Goal: Information Seeking & Learning: Learn about a topic

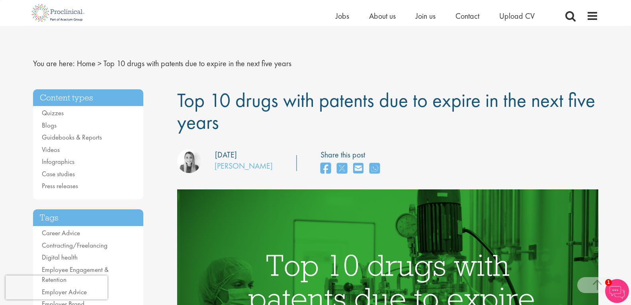
scroll to position [518, 0]
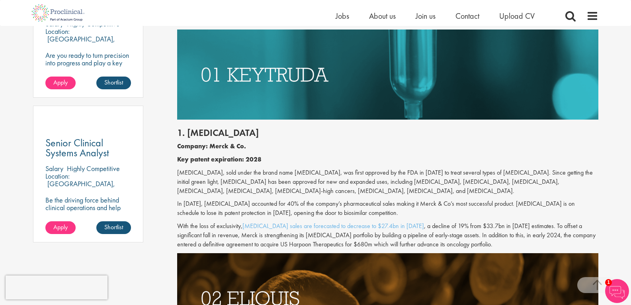
click at [313, 192] on p "[MEDICAL_DATA], sold under the brand name [MEDICAL_DATA], was first approved by…" at bounding box center [387, 181] width 421 height 27
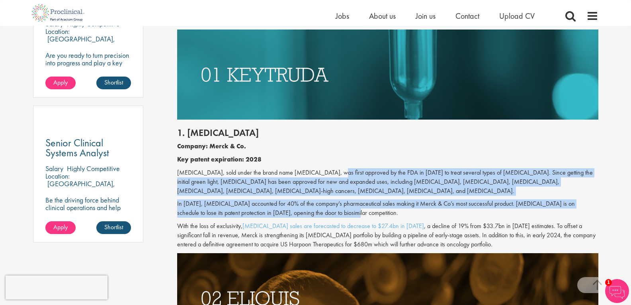
drag, startPoint x: 329, startPoint y: 167, endPoint x: 358, endPoint y: 212, distance: 53.4
click at [358, 212] on div "1. [MEDICAL_DATA] Company: Merck & Co. Key patent expiration: 2028 [MEDICAL_DAT…" at bounding box center [387, 186] width 433 height 133
click at [358, 212] on p "In [DATE], [MEDICAL_DATA] accounted for 40% of the company’s pharmaceutical sal…" at bounding box center [387, 208] width 421 height 18
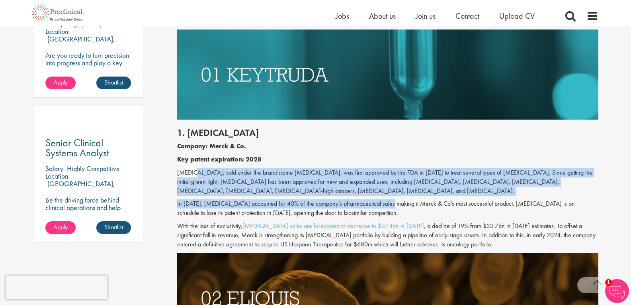
drag, startPoint x: 193, startPoint y: 169, endPoint x: 390, endPoint y: 202, distance: 199.9
click at [390, 202] on div "1. [MEDICAL_DATA] Company: Merck & Co. Key patent expiration: 2028 [MEDICAL_DAT…" at bounding box center [387, 186] width 433 height 133
click at [390, 202] on p "In [DATE], [MEDICAL_DATA] accounted for 40% of the company’s pharmaceutical sal…" at bounding box center [387, 208] width 421 height 18
click at [325, 176] on p "[MEDICAL_DATA], sold under the brand name [MEDICAL_DATA], was first approved by…" at bounding box center [387, 181] width 421 height 27
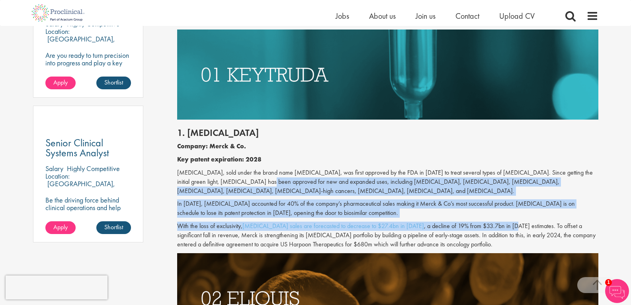
drag, startPoint x: 244, startPoint y: 182, endPoint x: 494, endPoint y: 218, distance: 252.3
click at [494, 218] on div "1. [MEDICAL_DATA] Company: Merck & Co. Key patent expiration: 2028 [MEDICAL_DAT…" at bounding box center [387, 186] width 433 height 133
click at [410, 213] on p "In [DATE], [MEDICAL_DATA] accounted for 40% of the company’s pharmaceutical sal…" at bounding box center [387, 208] width 421 height 18
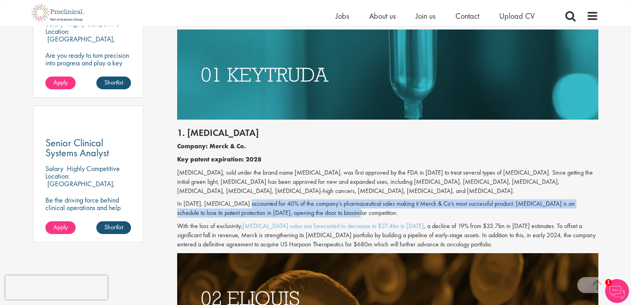
drag, startPoint x: 249, startPoint y: 203, endPoint x: 375, endPoint y: 214, distance: 126.8
click at [375, 214] on p "In [DATE], [MEDICAL_DATA] accounted for 40% of the company’s pharmaceutical sal…" at bounding box center [387, 208] width 421 height 18
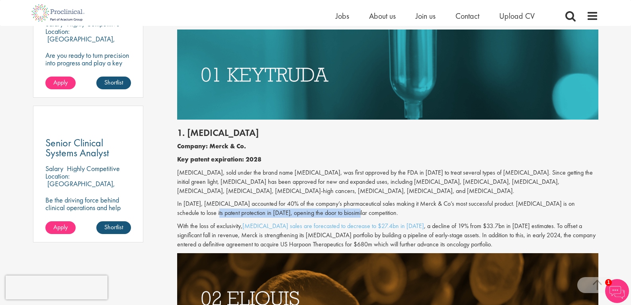
drag, startPoint x: 188, startPoint y: 215, endPoint x: 359, endPoint y: 216, distance: 170.5
click at [359, 216] on p "In [DATE], [MEDICAL_DATA] accounted for 40% of the company’s pharmaceutical sal…" at bounding box center [387, 208] width 421 height 18
click at [354, 213] on p "In [DATE], [MEDICAL_DATA] accounted for 40% of the company’s pharmaceutical sal…" at bounding box center [387, 208] width 421 height 18
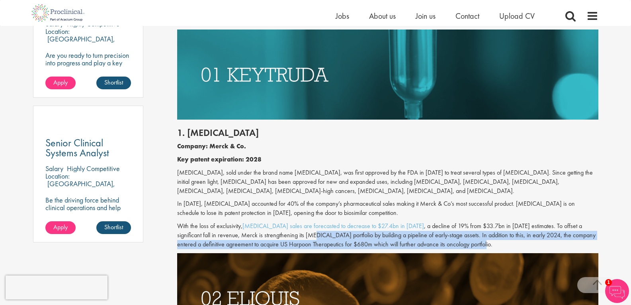
drag, startPoint x: 280, startPoint y: 234, endPoint x: 481, endPoint y: 243, distance: 200.9
click at [481, 243] on p "With the loss of exclusivity, [MEDICAL_DATA] sales are forecasted to decrease t…" at bounding box center [387, 234] width 421 height 27
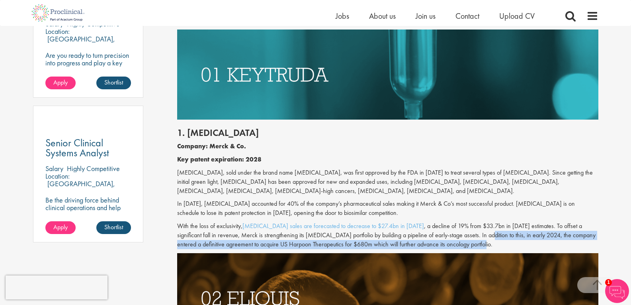
drag, startPoint x: 453, startPoint y: 232, endPoint x: 502, endPoint y: 244, distance: 50.3
click at [502, 244] on p "With the loss of exclusivity, [MEDICAL_DATA] sales are forecasted to decrease t…" at bounding box center [387, 234] width 421 height 27
drag, startPoint x: 482, startPoint y: 233, endPoint x: 491, endPoint y: 243, distance: 13.3
click at [491, 243] on p "With the loss of exclusivity, [MEDICAL_DATA] sales are forecasted to decrease t…" at bounding box center [387, 234] width 421 height 27
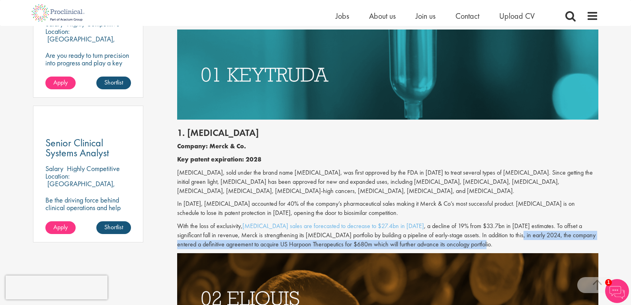
click at [491, 243] on p "With the loss of exclusivity, [MEDICAL_DATA] sales are forecasted to decrease t…" at bounding box center [387, 234] width 421 height 27
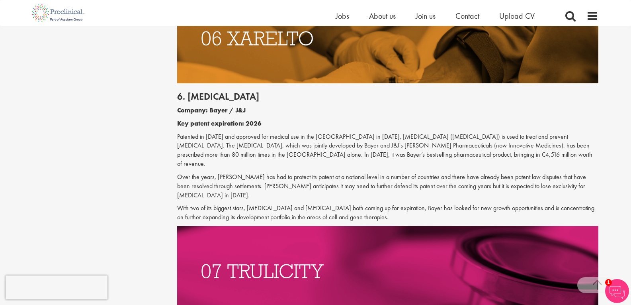
scroll to position [1633, 0]
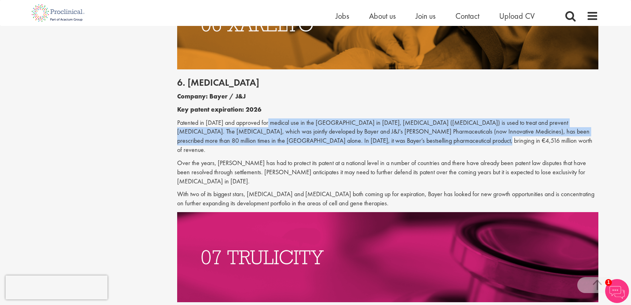
drag, startPoint x: 273, startPoint y: 102, endPoint x: 474, endPoint y: 124, distance: 202.0
click at [474, 124] on p "Patented in [DATE] and approved for medical use in the [GEOGRAPHIC_DATA] in [DA…" at bounding box center [387, 136] width 421 height 36
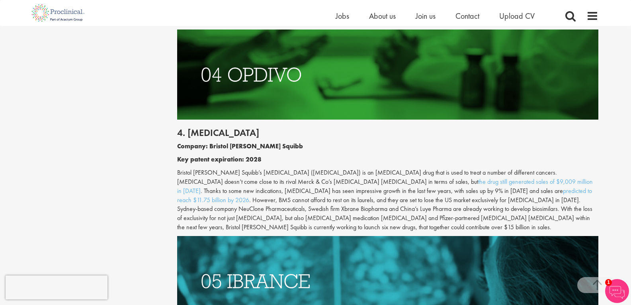
scroll to position [1076, 0]
